Goal: Task Accomplishment & Management: Use online tool/utility

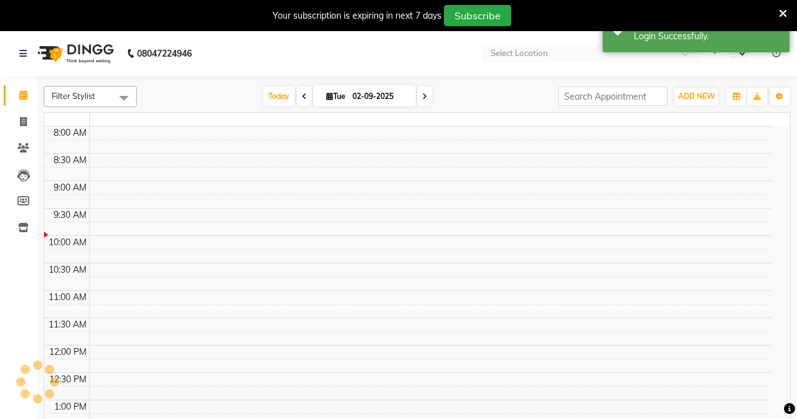
click at [779, 16] on icon at bounding box center [783, 13] width 8 height 11
select select "en"
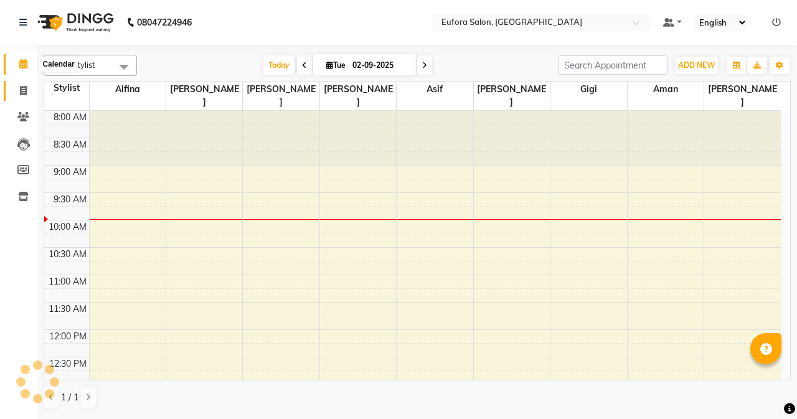
click at [15, 96] on span at bounding box center [23, 91] width 22 height 14
select select "service"
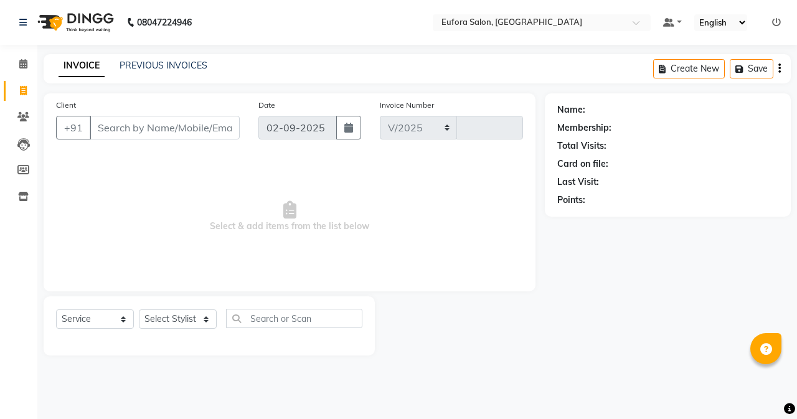
select select "6684"
type input "0648"
